Goal: Task Accomplishment & Management: Use online tool/utility

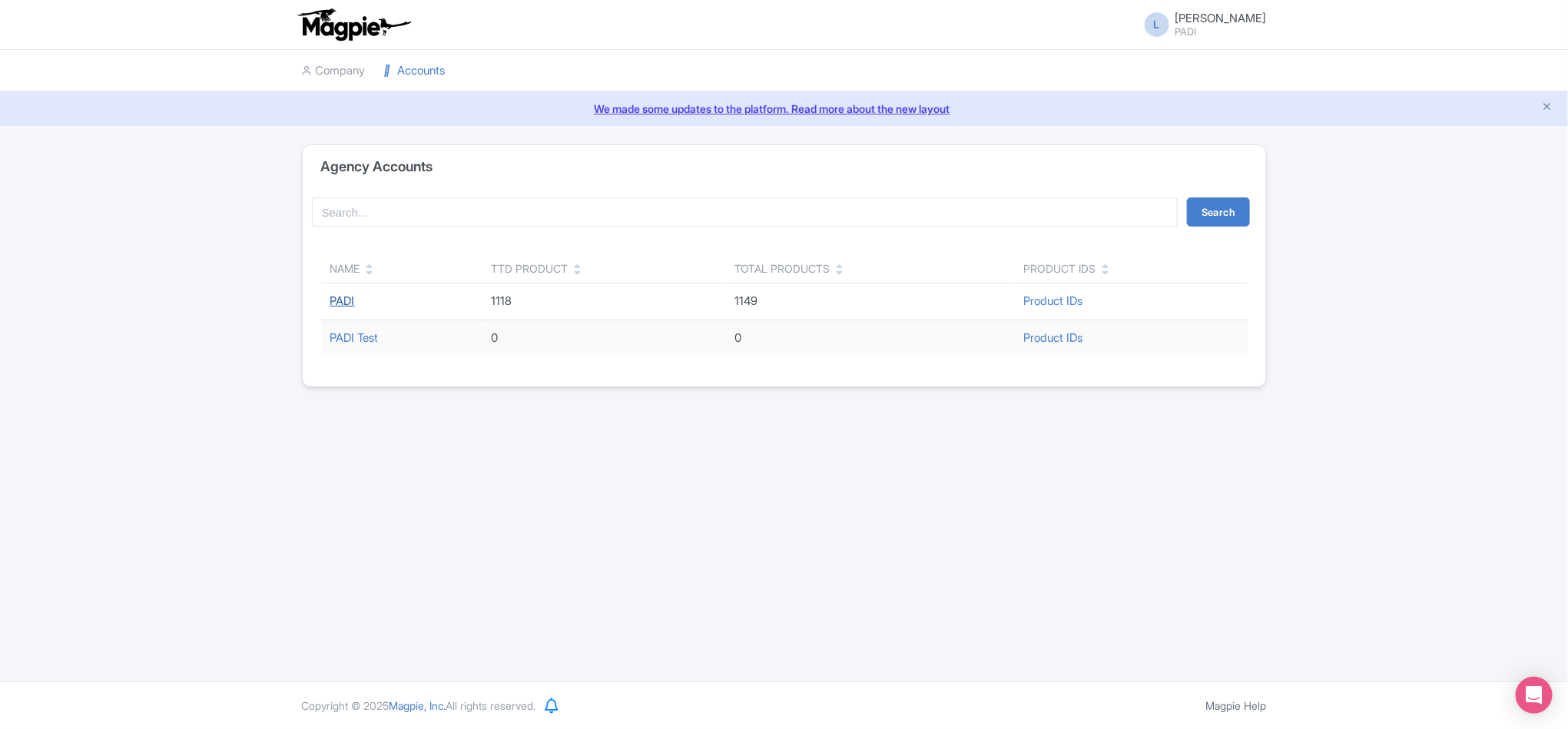
click at [339, 306] on link "PADI" at bounding box center [343, 300] width 24 height 15
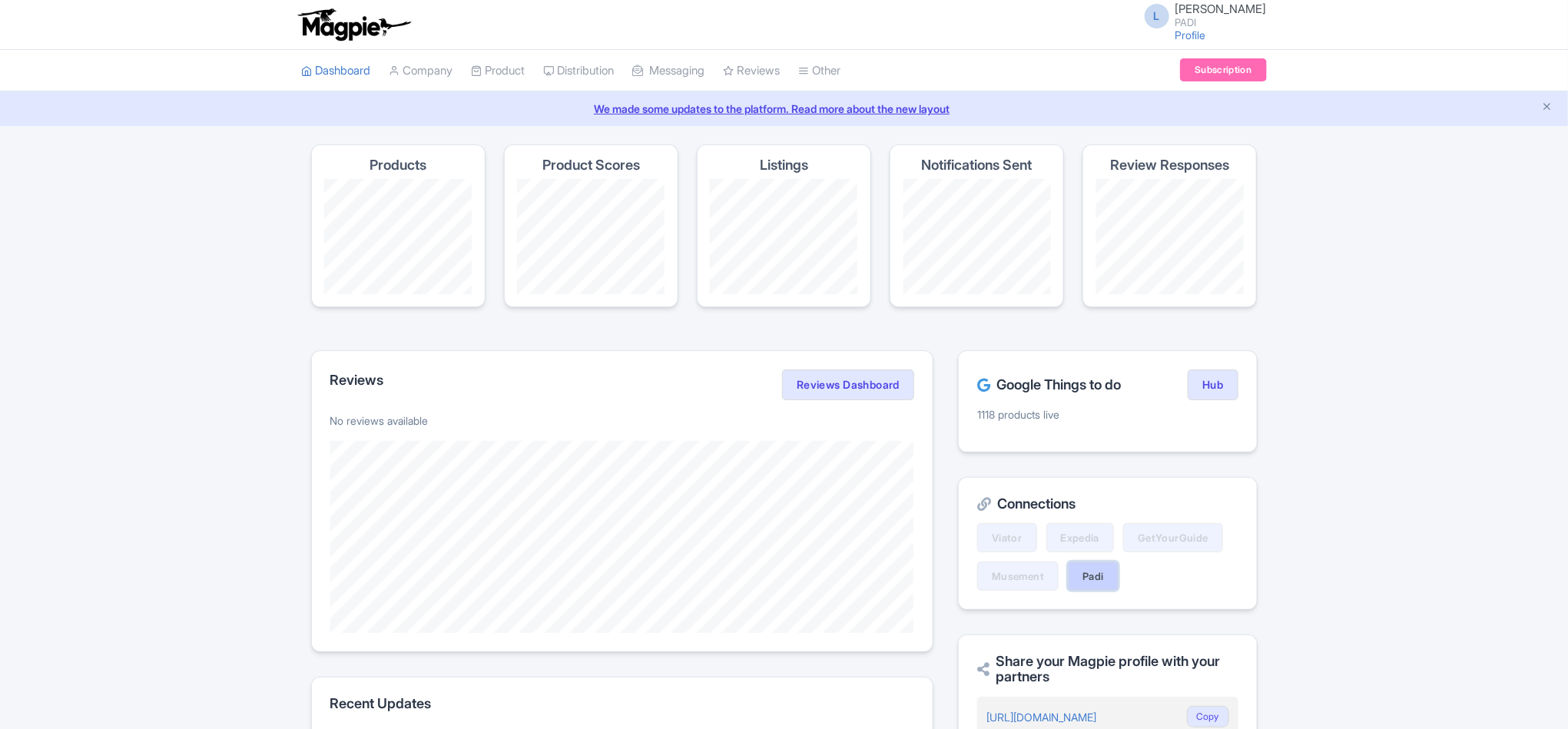
click at [1097, 577] on link "Padi" at bounding box center [1094, 576] width 51 height 29
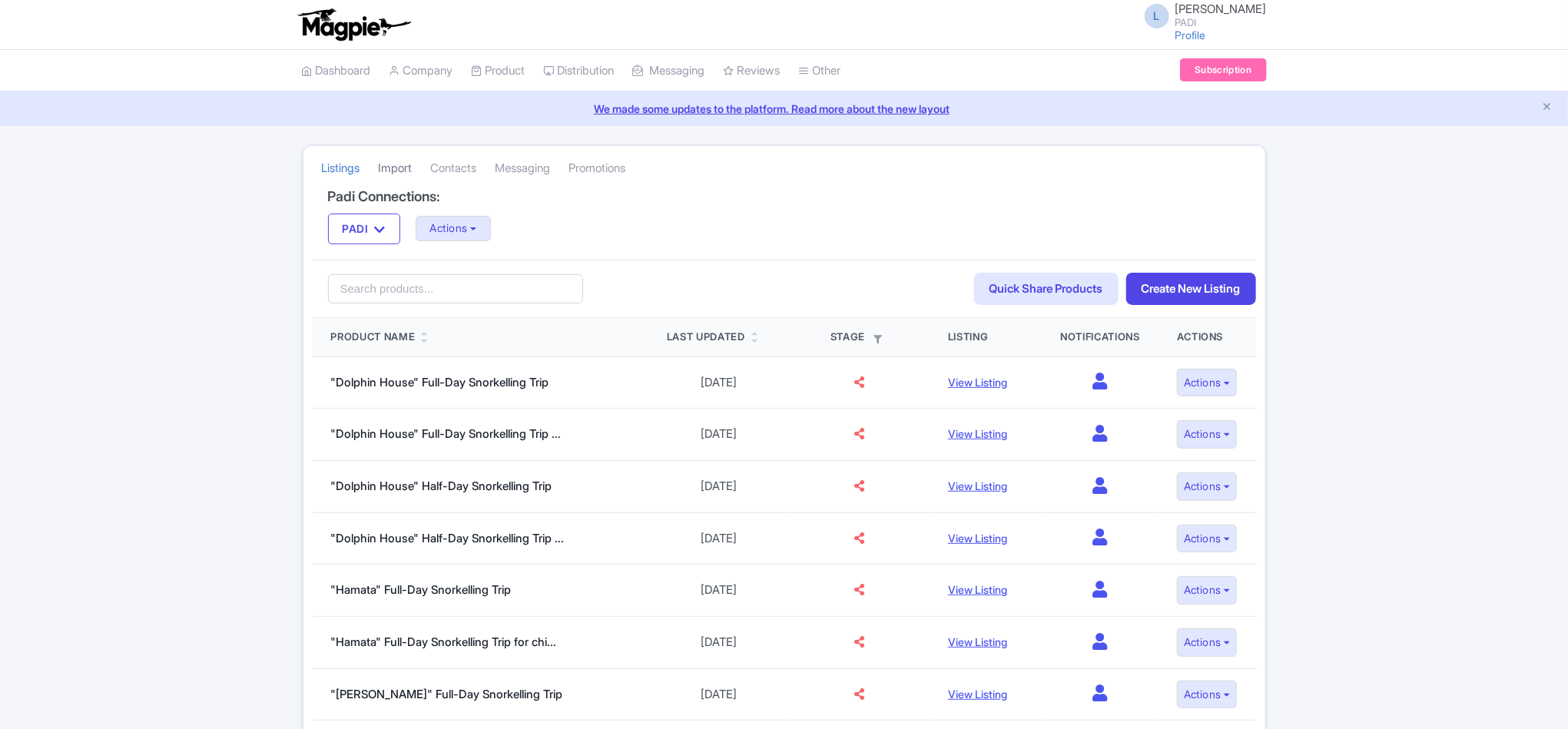
click at [403, 167] on link "Import" at bounding box center [396, 169] width 34 height 42
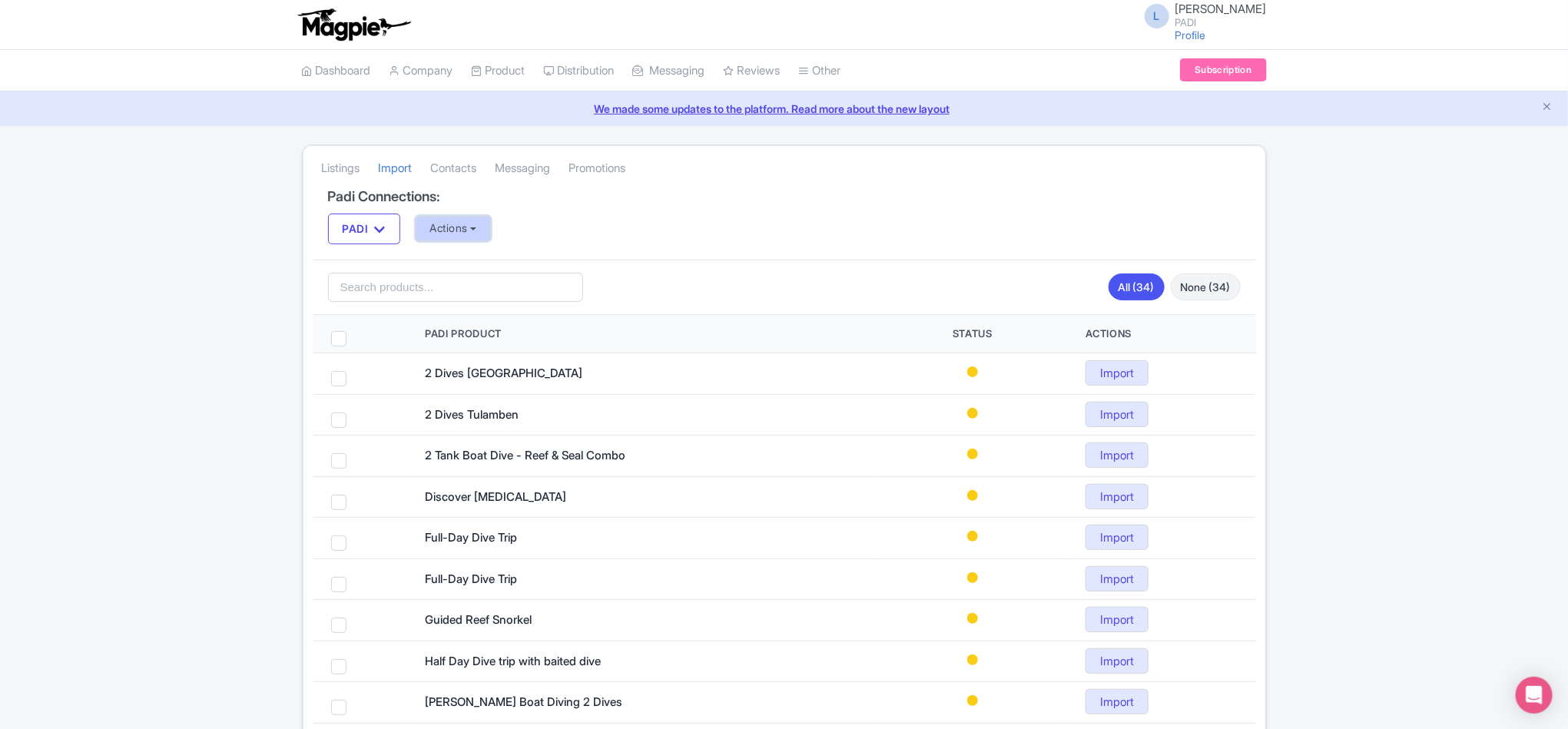
click at [451, 237] on button "Actions" at bounding box center [453, 228] width 76 height 25
click at [457, 312] on link "Import all un-mapped Products" at bounding box center [514, 309] width 197 height 24
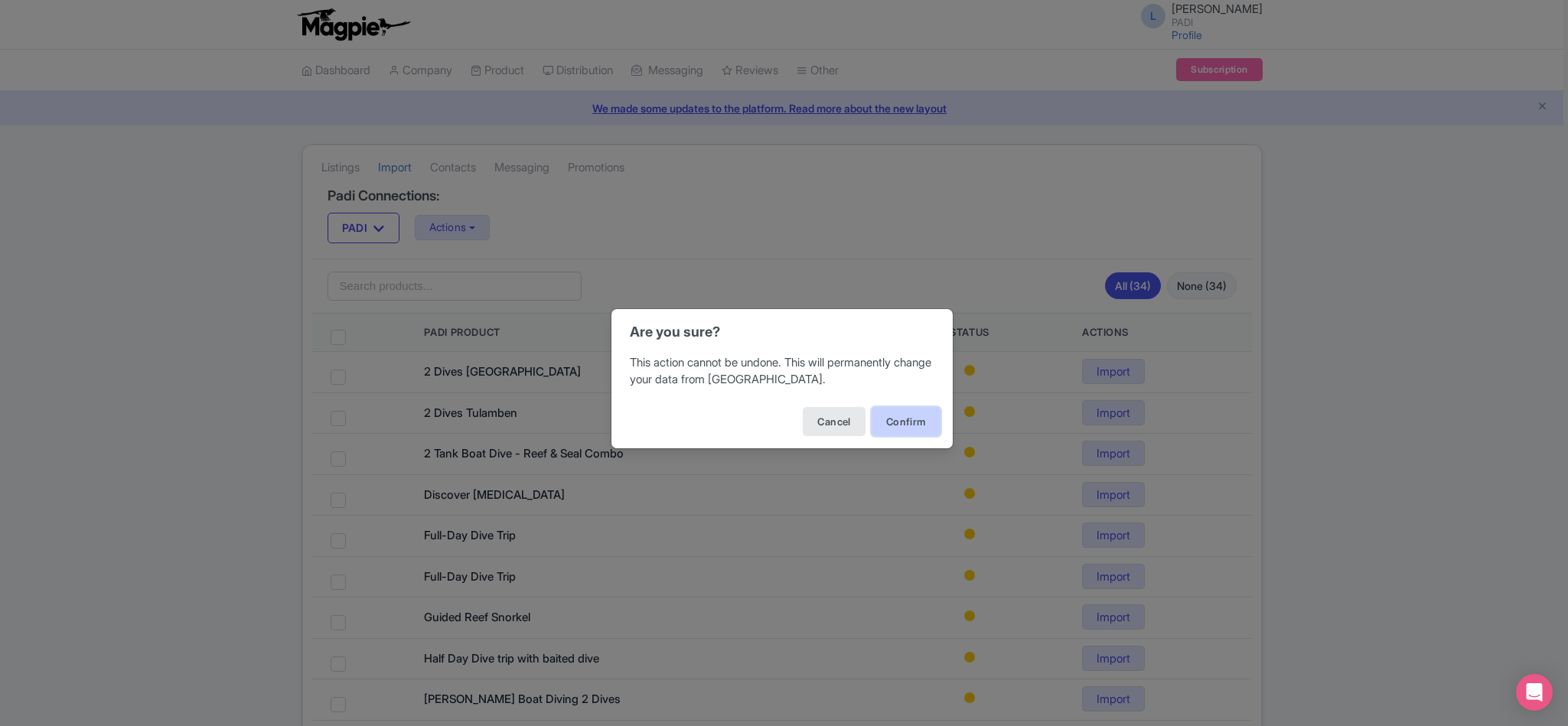
click at [907, 421] on button "Confirm" at bounding box center [906, 421] width 69 height 29
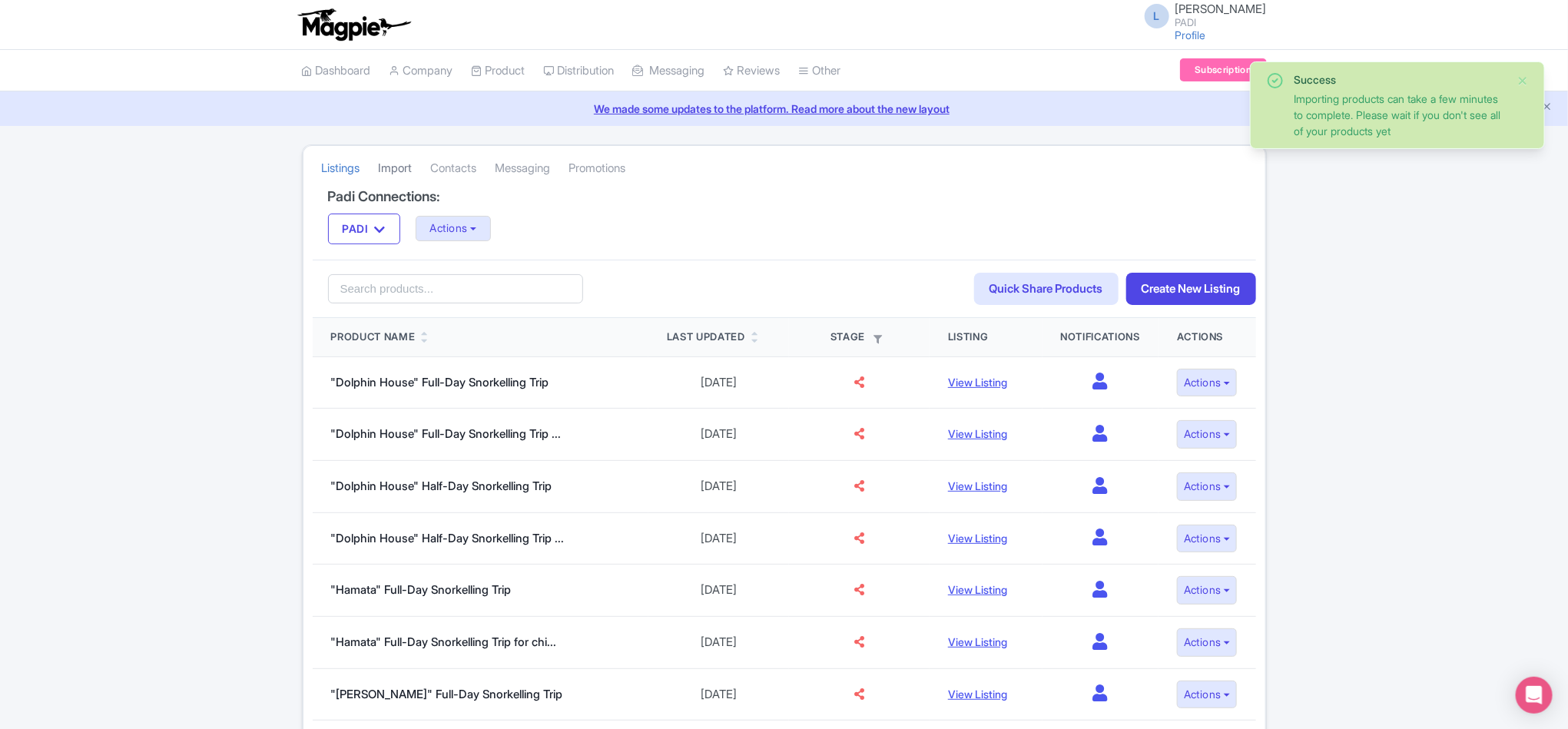
click at [396, 166] on link "Import" at bounding box center [396, 169] width 34 height 42
